Goal: Task Accomplishment & Management: Complete application form

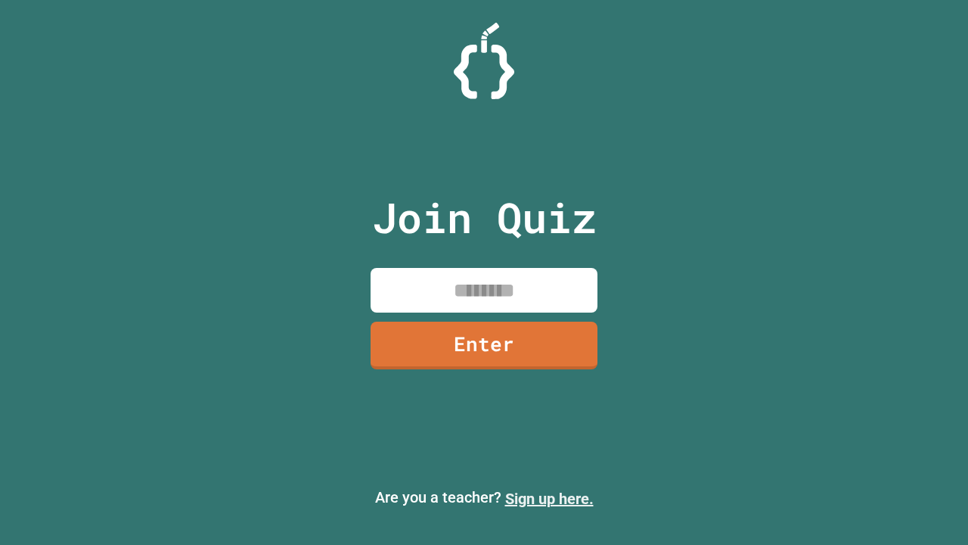
click at [549, 499] on link "Sign up here." at bounding box center [549, 498] width 89 height 18
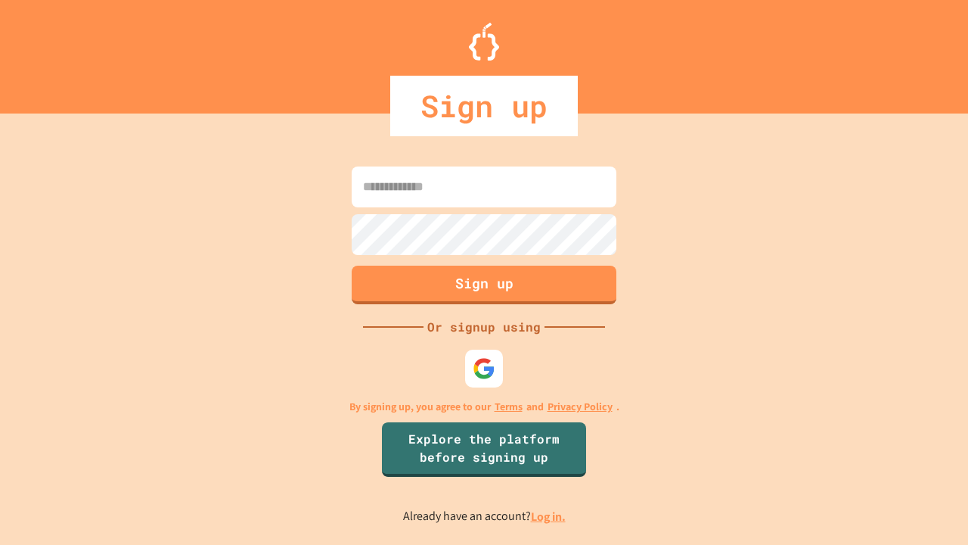
click at [549, 516] on link "Log in." at bounding box center [548, 516] width 35 height 16
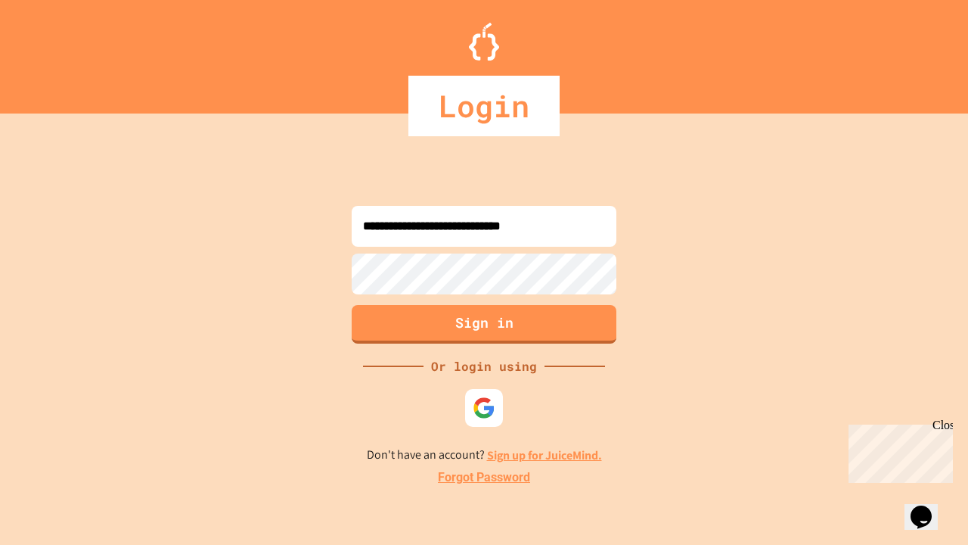
type input "**********"
